Goal: Navigation & Orientation: Find specific page/section

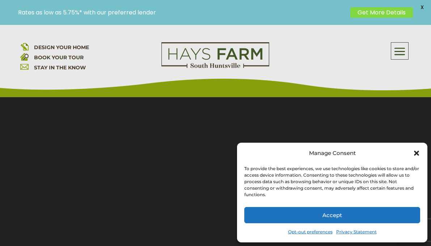
scroll to position [66, 0]
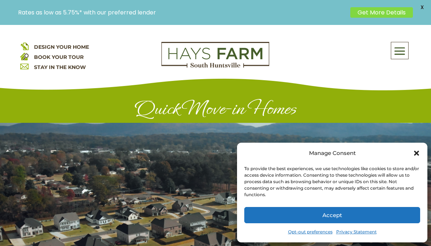
click at [418, 154] on icon "Close dialog" at bounding box center [416, 153] width 5 height 5
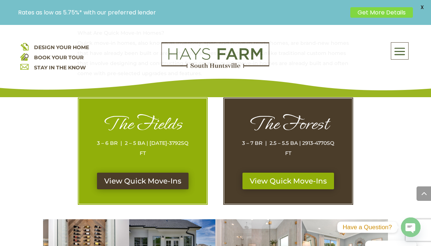
scroll to position [358, 0]
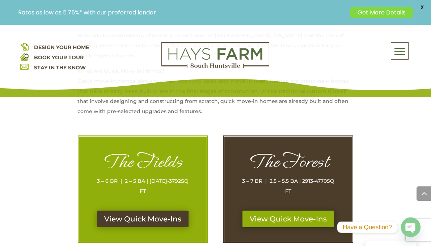
scroll to position [348, 0]
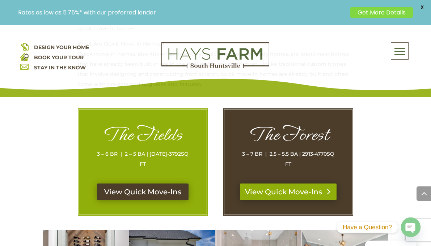
click at [291, 184] on link "View Quick Move-Ins" at bounding box center [288, 192] width 97 height 17
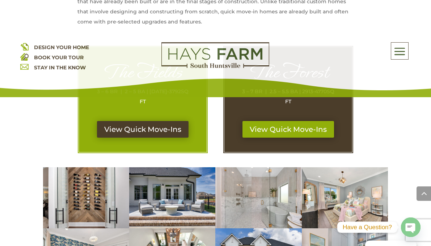
scroll to position [386, 0]
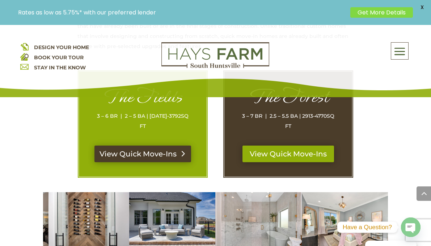
click at [159, 146] on link "View Quick Move-Ins" at bounding box center [142, 154] width 97 height 17
